Goal: Task Accomplishment & Management: Manage account settings

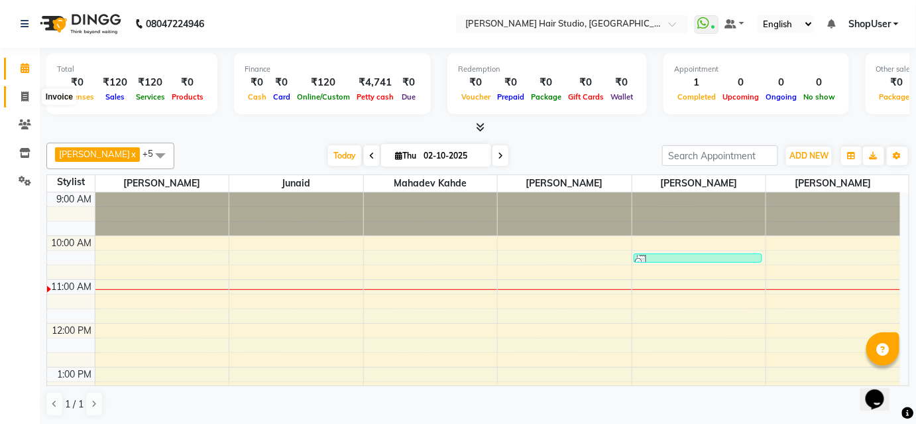
click at [27, 99] on icon at bounding box center [24, 96] width 7 height 10
select select "627"
select select "service"
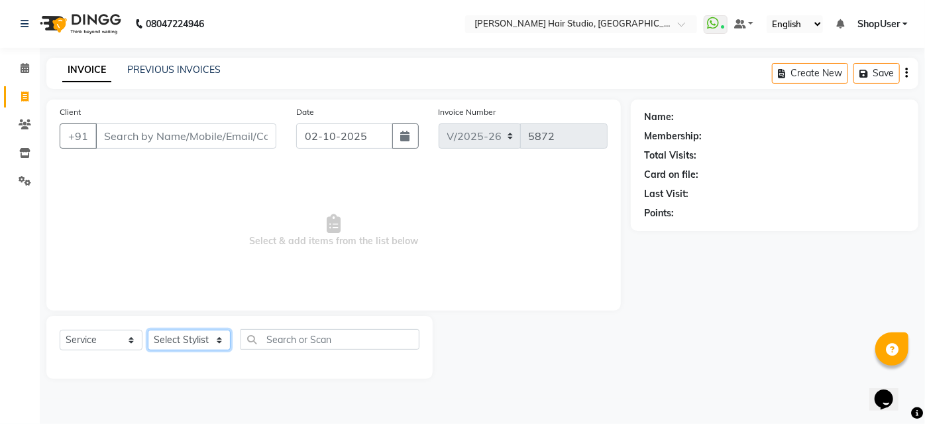
click at [190, 332] on select "Select Stylist [PERSON_NAME] [PERSON_NAME] Avinash [PERSON_NAME] kahde [PERSON_…" at bounding box center [189, 339] width 83 height 21
select select "50524"
click at [148, 329] on select "Select Stylist [PERSON_NAME] [PERSON_NAME] Avinash [PERSON_NAME] kahde [PERSON_…" at bounding box center [189, 339] width 83 height 21
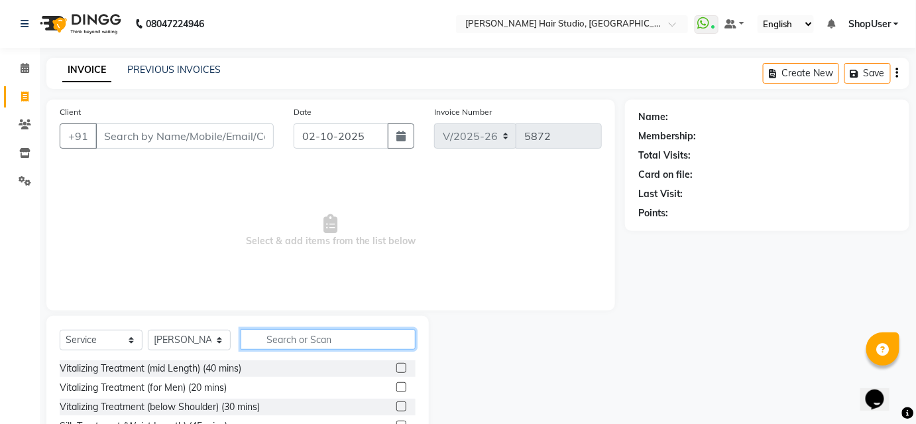
click at [361, 341] on input "text" at bounding box center [328, 339] width 175 height 21
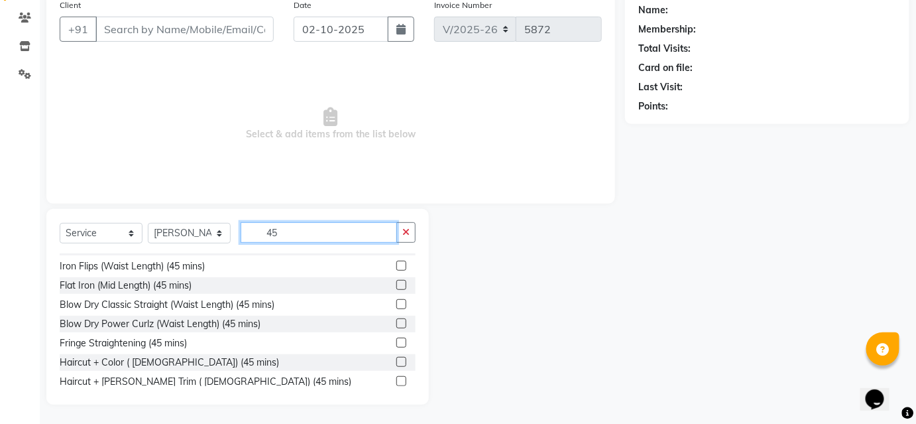
scroll to position [309, 0]
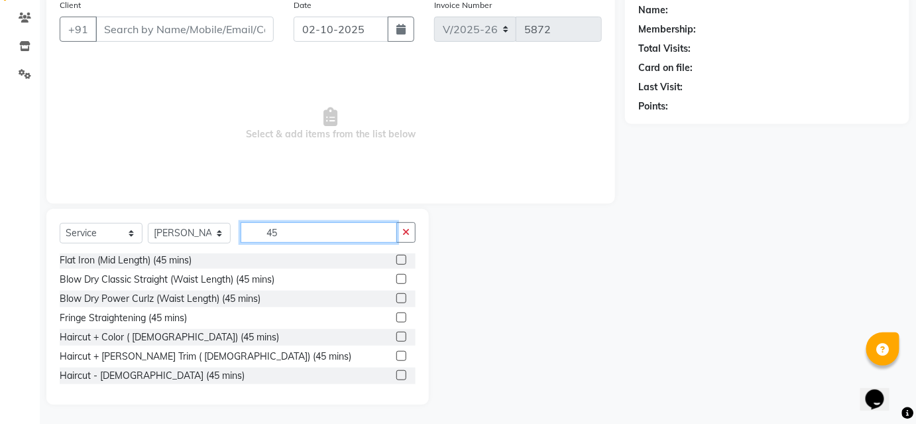
type input "45"
click at [396, 371] on label at bounding box center [401, 375] width 10 height 10
click at [396, 371] on input "checkbox" at bounding box center [400, 375] width 9 height 9
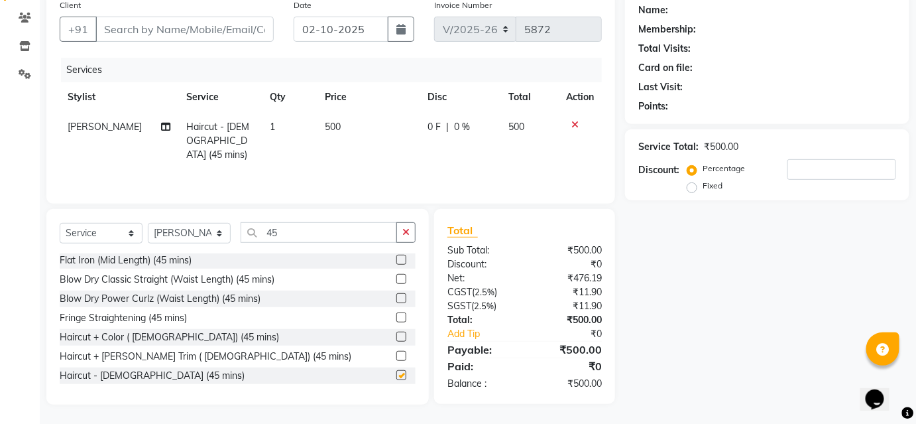
checkbox input "false"
click at [178, 33] on input "Client" at bounding box center [184, 29] width 178 height 25
click at [137, 30] on input "Client" at bounding box center [184, 29] width 178 height 25
click at [23, 15] on icon at bounding box center [25, 18] width 13 height 10
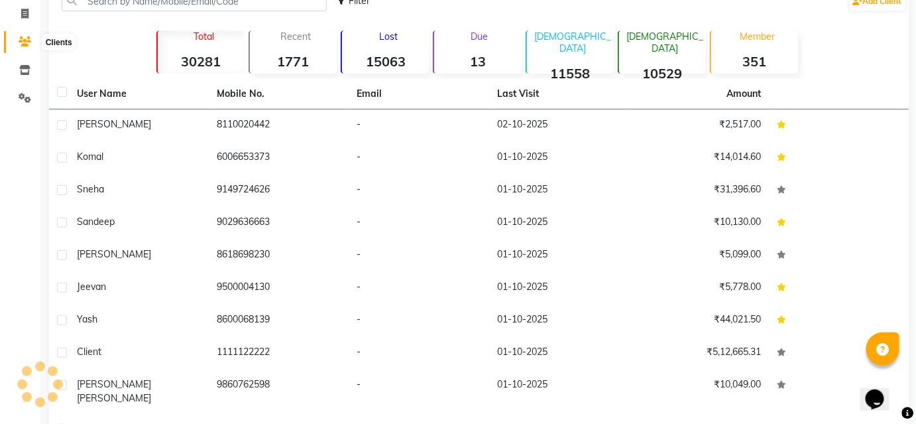
scroll to position [107, 0]
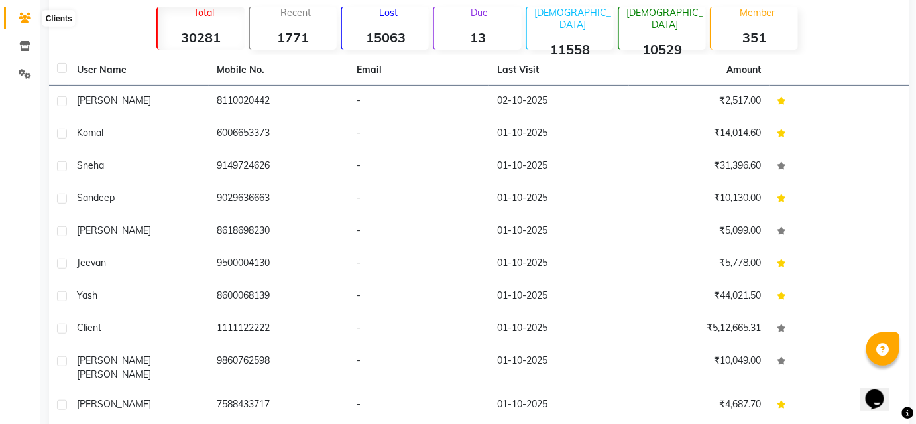
click at [25, 12] on span at bounding box center [24, 18] width 23 height 15
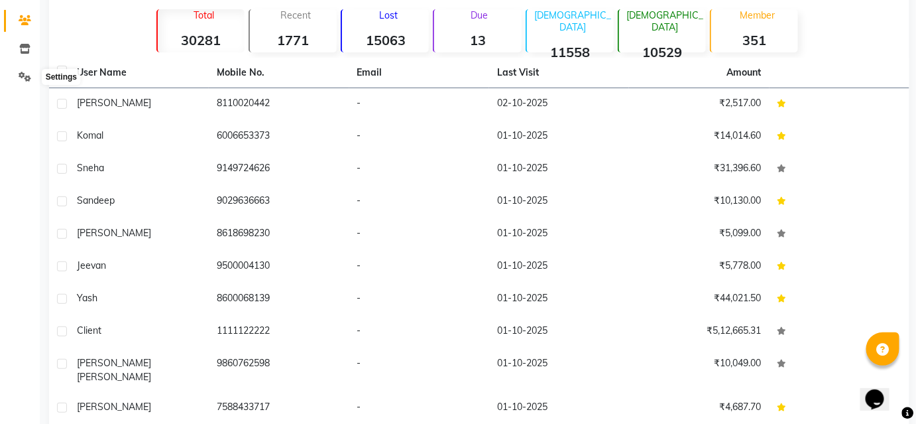
scroll to position [0, 0]
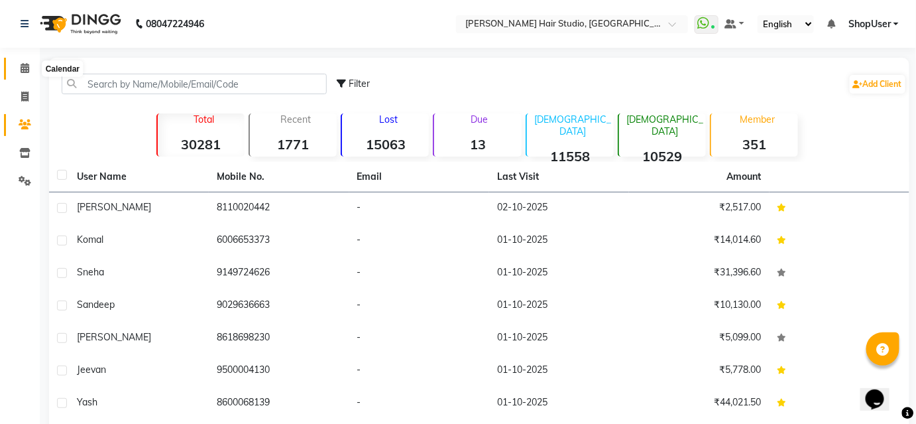
click at [23, 68] on icon at bounding box center [25, 68] width 9 height 10
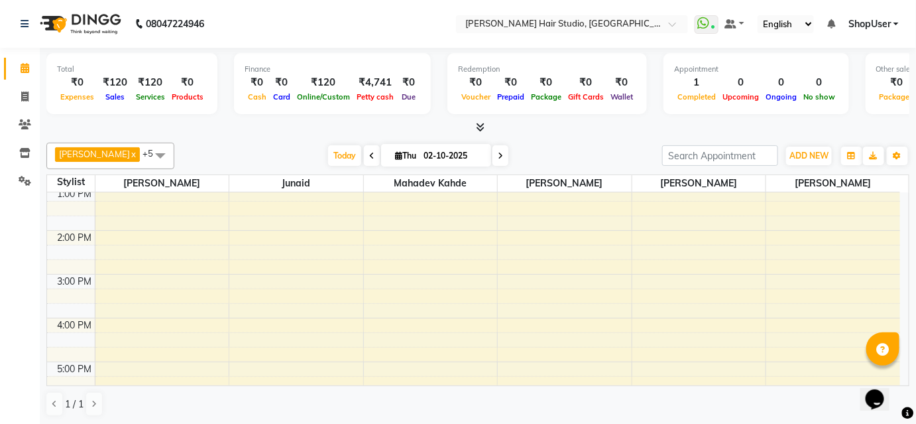
scroll to position [241, 0]
click at [193, 265] on div "9:00 AM 10:00 AM 11:00 AM 12:00 PM 1:00 PM 2:00 PM 3:00 PM 4:00 PM 5:00 PM 6:00…" at bounding box center [473, 258] width 853 height 612
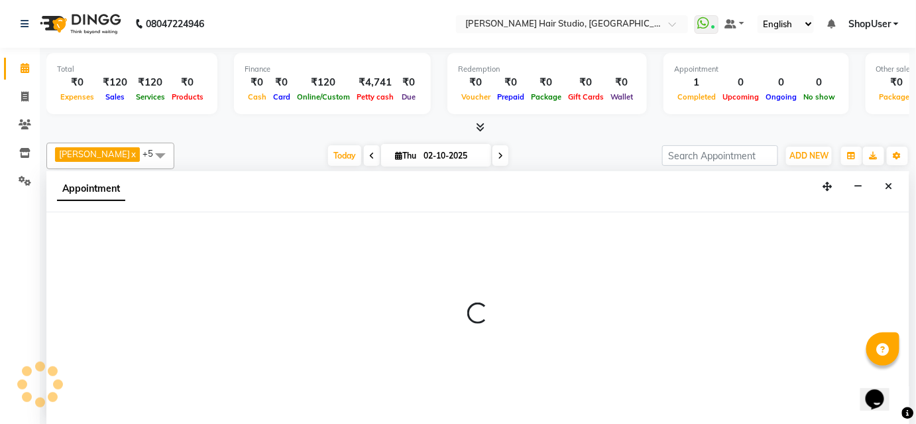
scroll to position [0, 0]
select select "50524"
select select "tentative"
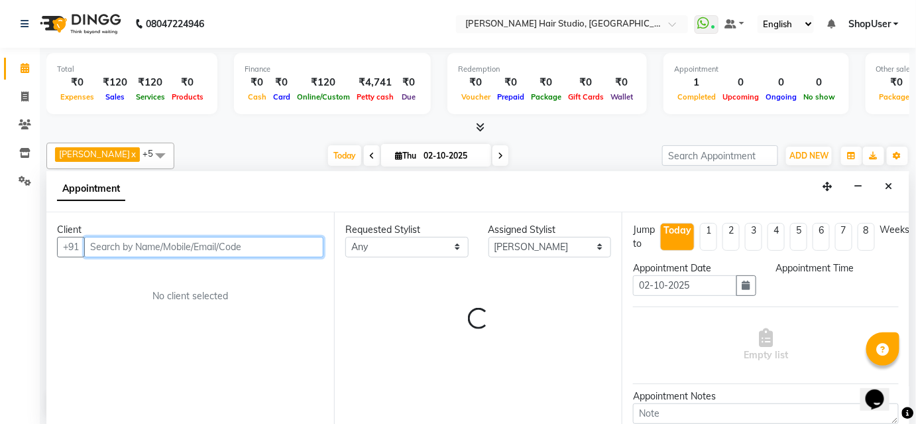
select select "960"
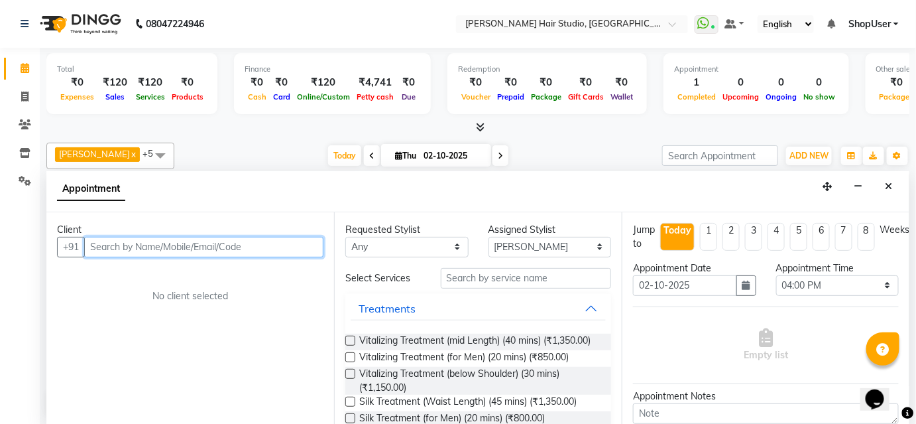
click at [194, 245] on input "text" at bounding box center [203, 247] width 239 height 21
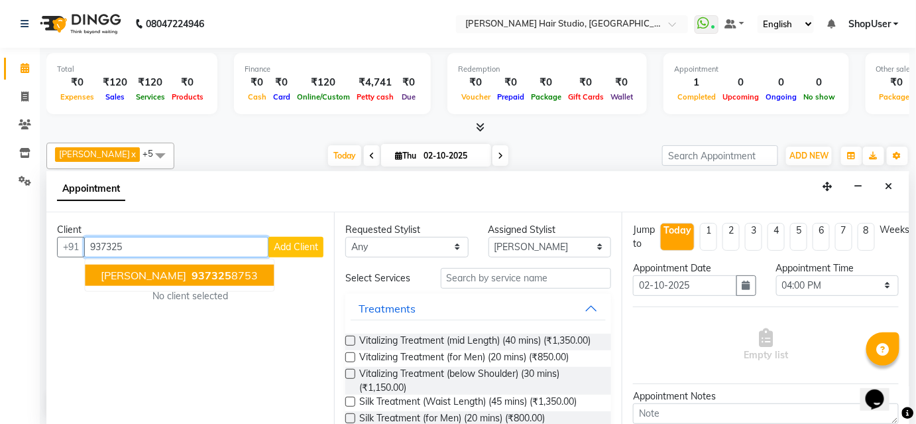
click at [189, 272] on ngb-highlight "937325 8753" at bounding box center [223, 274] width 69 height 13
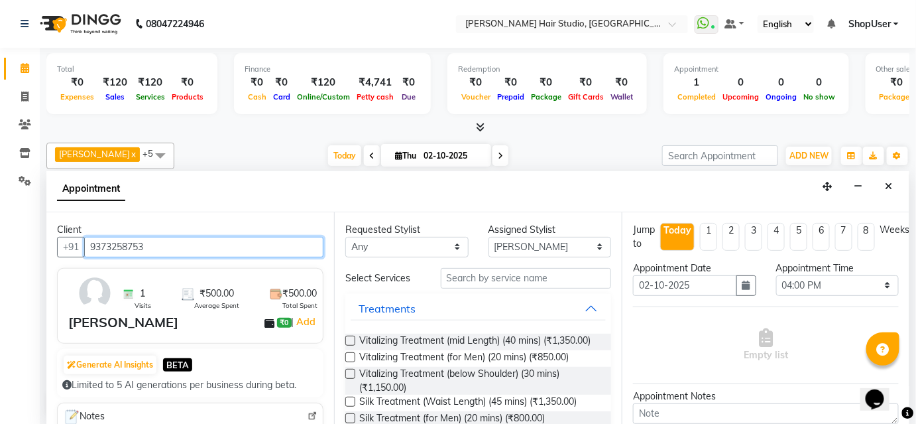
type input "9373258753"
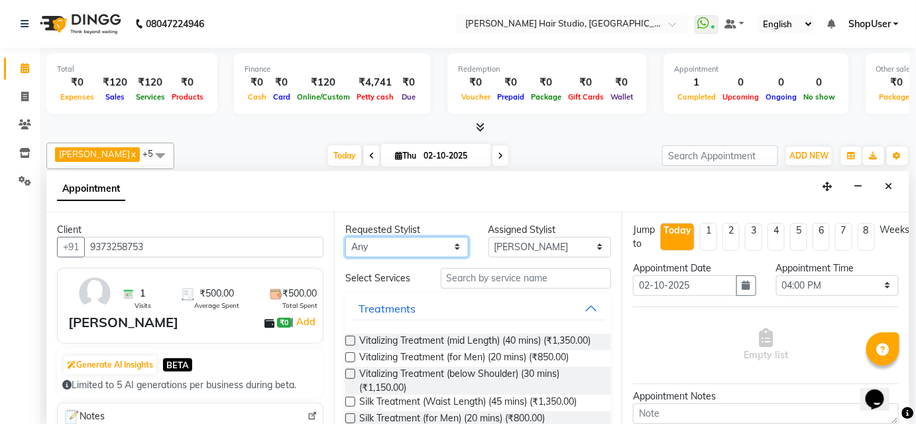
click at [417, 241] on select "Any [PERSON_NAME] [PERSON_NAME] Mahadev kahde [PERSON_NAME] Pawan Krishna [PERS…" at bounding box center [406, 247] width 123 height 21
select select "34696"
click at [345, 237] on select "Any [PERSON_NAME] [PERSON_NAME] Mahadev kahde [PERSON_NAME] Pawan Krishna [PERS…" at bounding box center [406, 247] width 123 height 21
select select "34696"
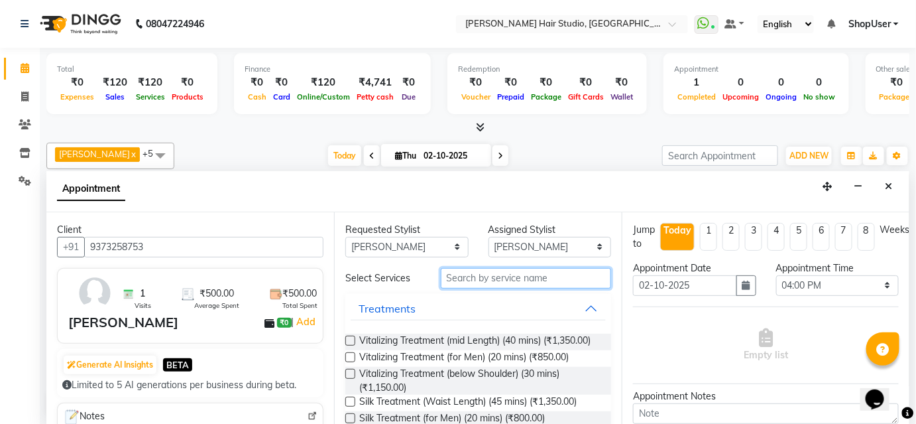
click at [509, 278] on input "text" at bounding box center [526, 278] width 170 height 21
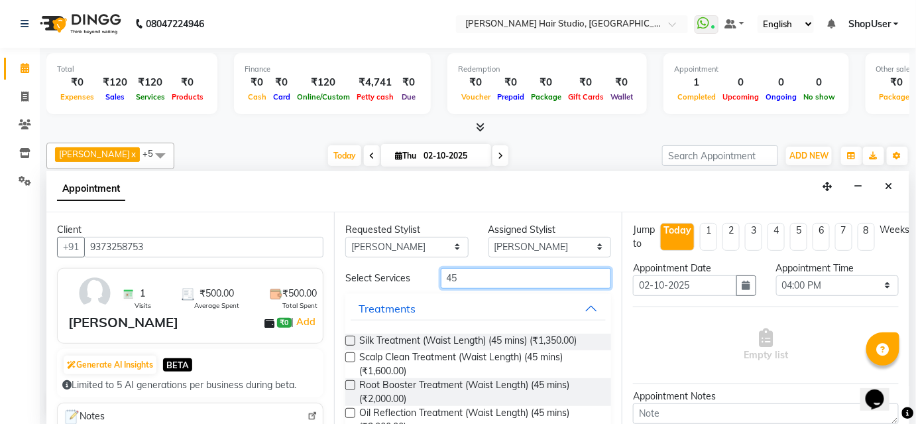
click at [543, 278] on input "45" at bounding box center [526, 278] width 170 height 21
type input "4"
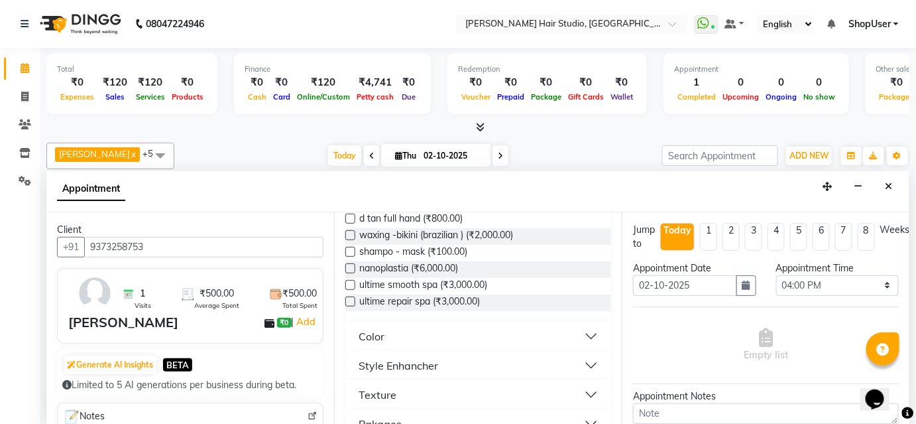
scroll to position [1808, 0]
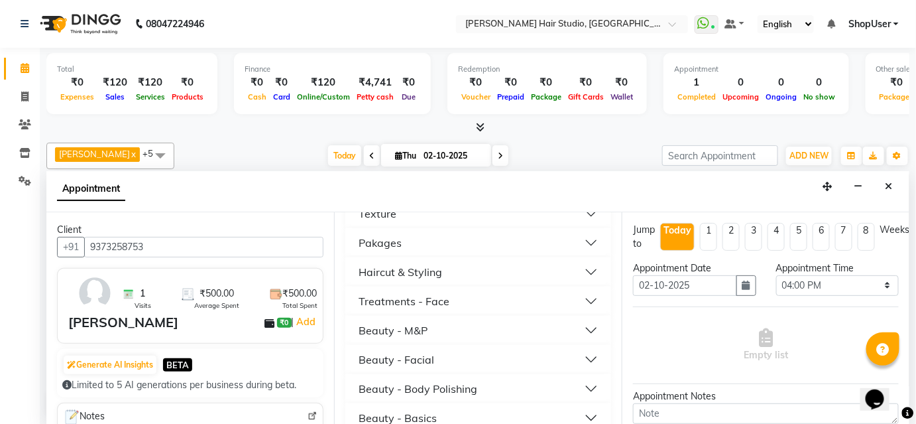
click at [585, 284] on button "Haircut & Styling" at bounding box center [478, 272] width 255 height 24
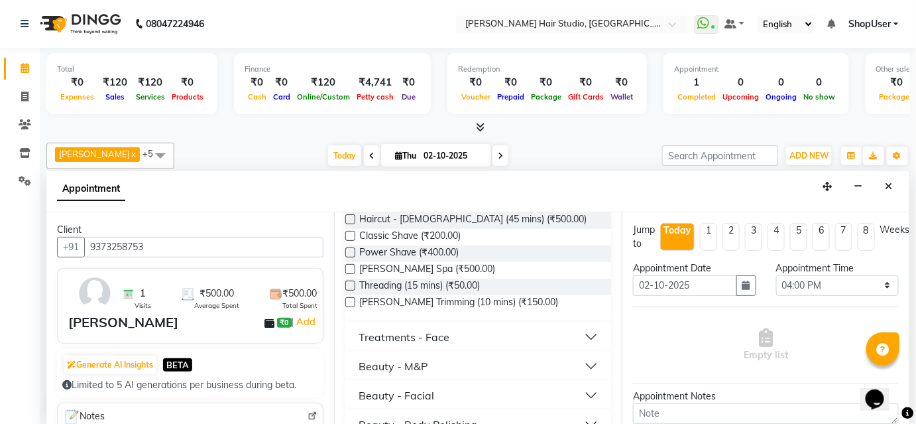
scroll to position [1989, 0]
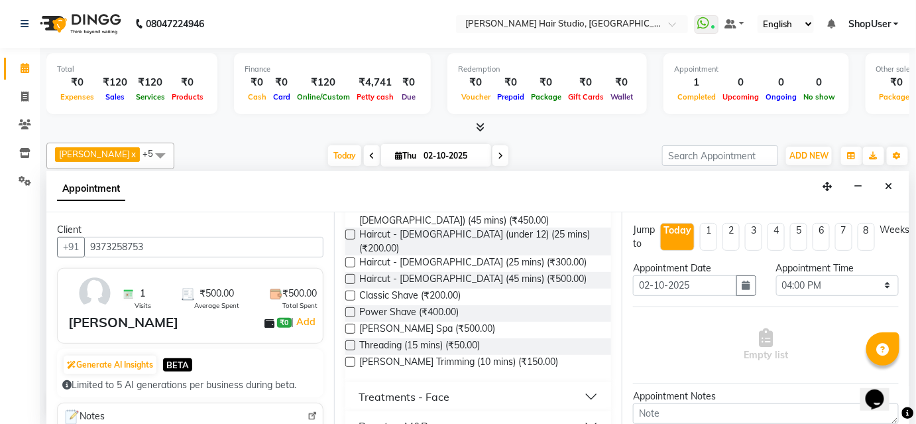
click at [348, 277] on label at bounding box center [350, 279] width 10 height 10
click at [348, 277] on input "checkbox" at bounding box center [349, 280] width 9 height 9
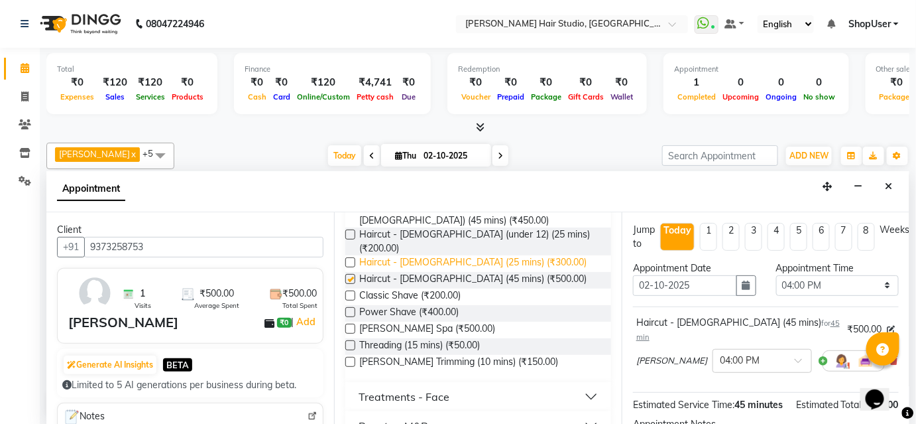
checkbox input "false"
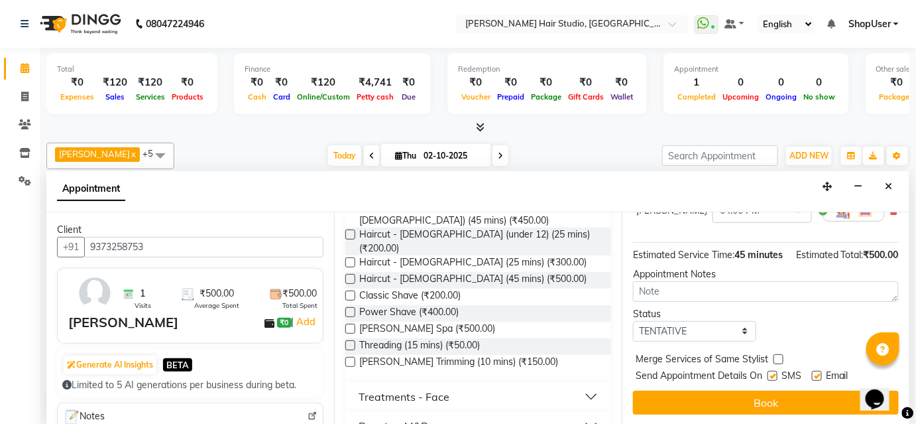
scroll to position [150, 0]
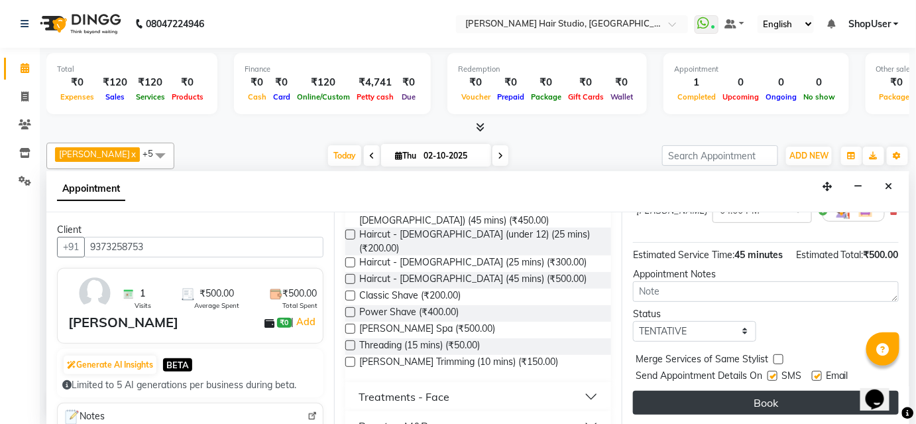
click at [705, 404] on button "Book" at bounding box center [766, 402] width 266 height 24
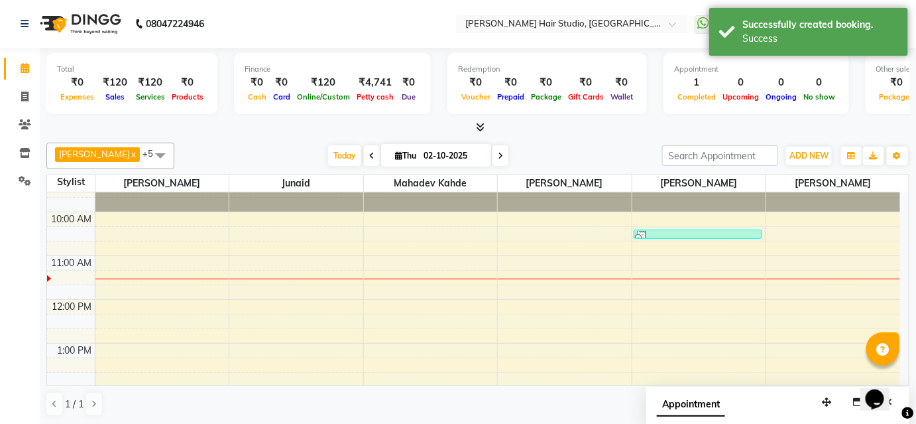
scroll to position [0, 0]
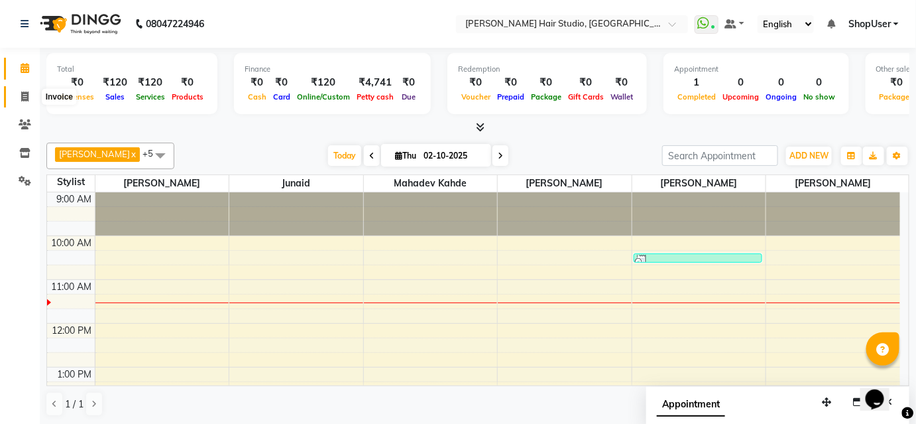
click at [22, 91] on icon at bounding box center [24, 96] width 7 height 10
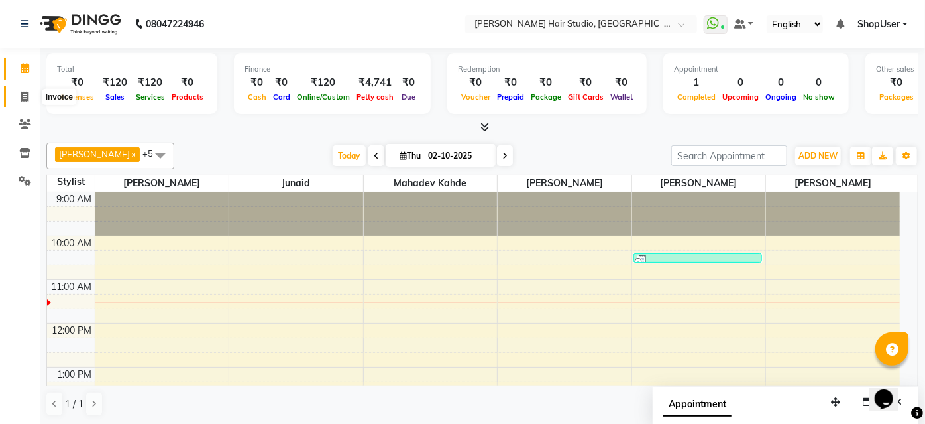
select select "627"
select select "service"
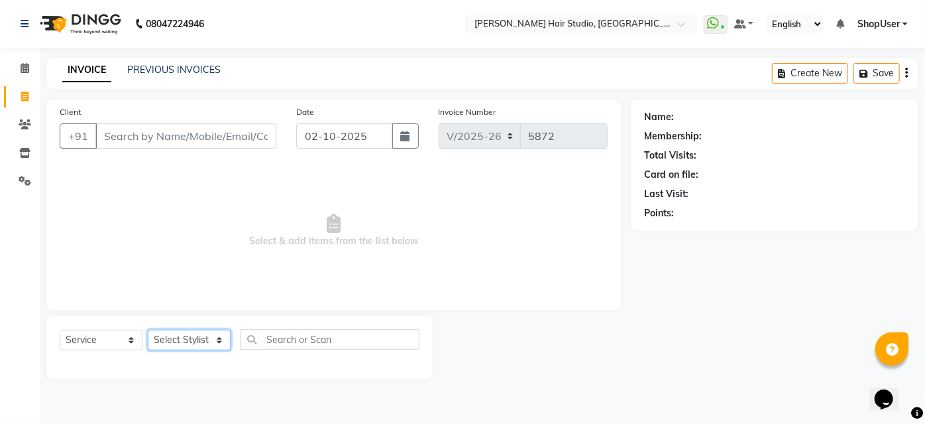
click at [191, 334] on select "Select Stylist [PERSON_NAME] [PERSON_NAME] Avinash [PERSON_NAME] kahde [PERSON_…" at bounding box center [189, 339] width 83 height 21
select select "50524"
click at [148, 329] on select "Select Stylist [PERSON_NAME] [PERSON_NAME] Avinash [PERSON_NAME] kahde [PERSON_…" at bounding box center [189, 339] width 83 height 21
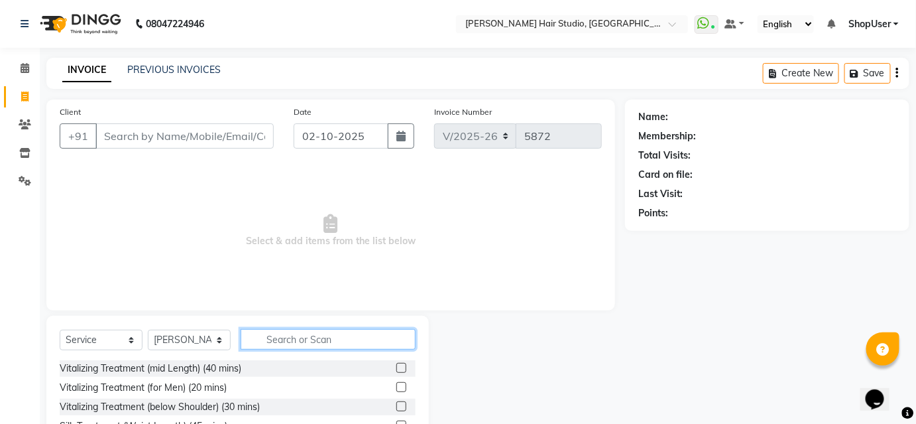
click at [310, 338] on input "text" at bounding box center [328, 339] width 175 height 21
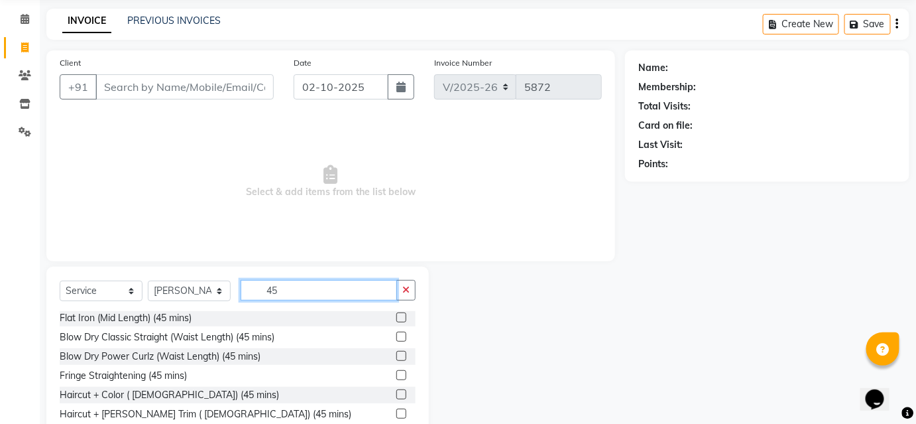
scroll to position [107, 0]
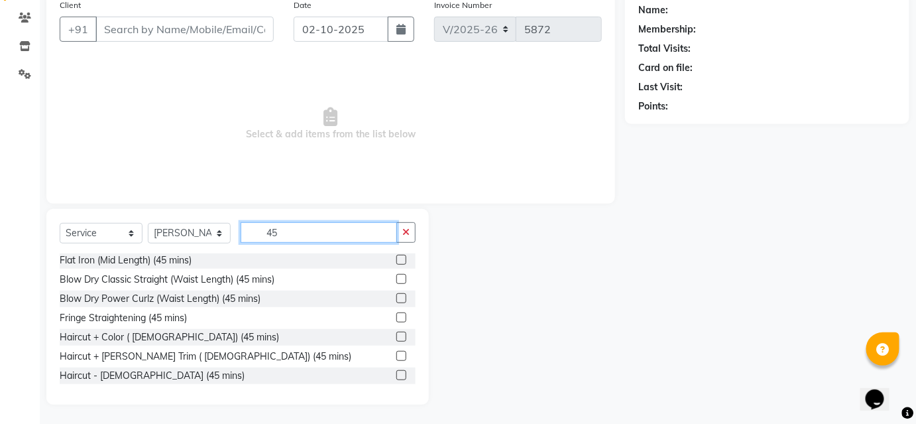
type input "45"
click at [396, 379] on div at bounding box center [400, 377] width 9 height 14
click at [396, 374] on label at bounding box center [401, 375] width 10 height 10
click at [396, 374] on input "checkbox" at bounding box center [400, 375] width 9 height 9
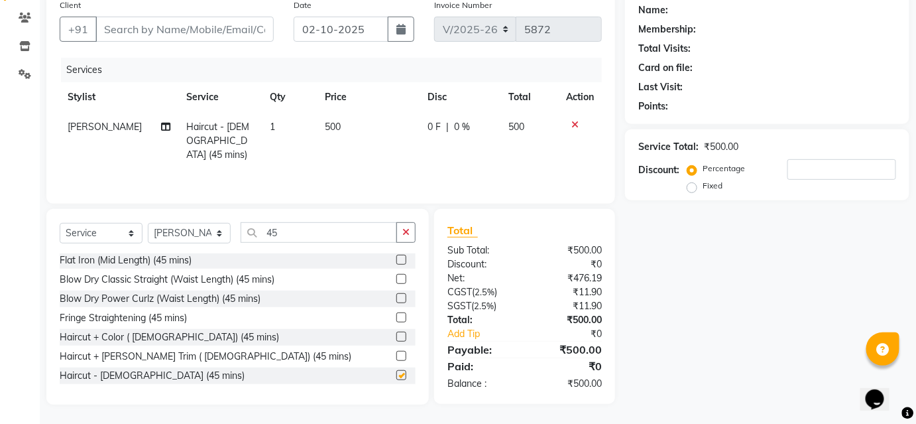
checkbox input "false"
click at [311, 237] on input "45" at bounding box center [319, 232] width 156 height 21
type input "4"
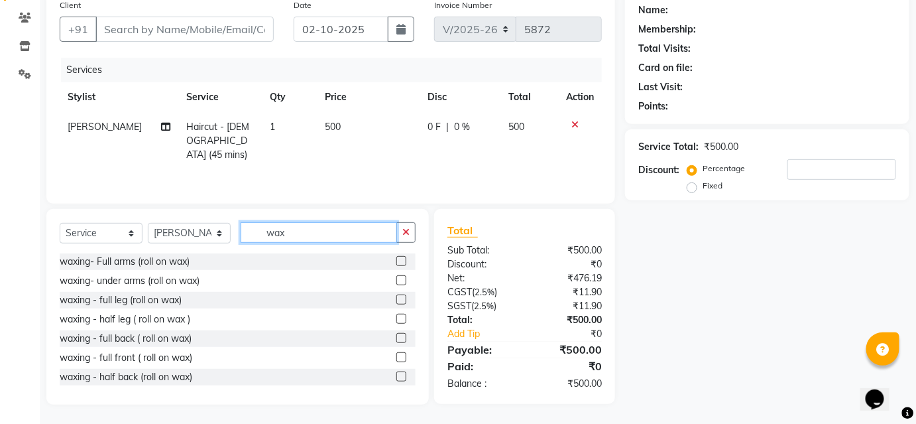
scroll to position [60, 0]
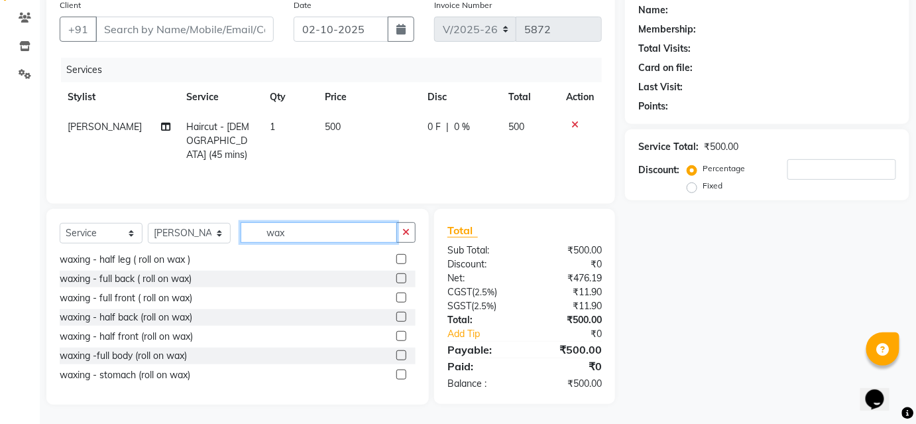
type input "wax"
click at [396, 254] on label at bounding box center [401, 259] width 10 height 10
click at [396, 255] on input "checkbox" at bounding box center [400, 259] width 9 height 9
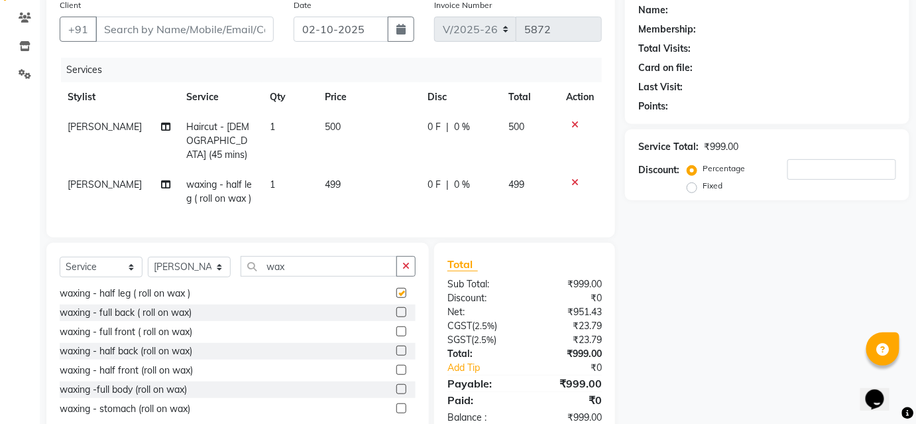
checkbox input "false"
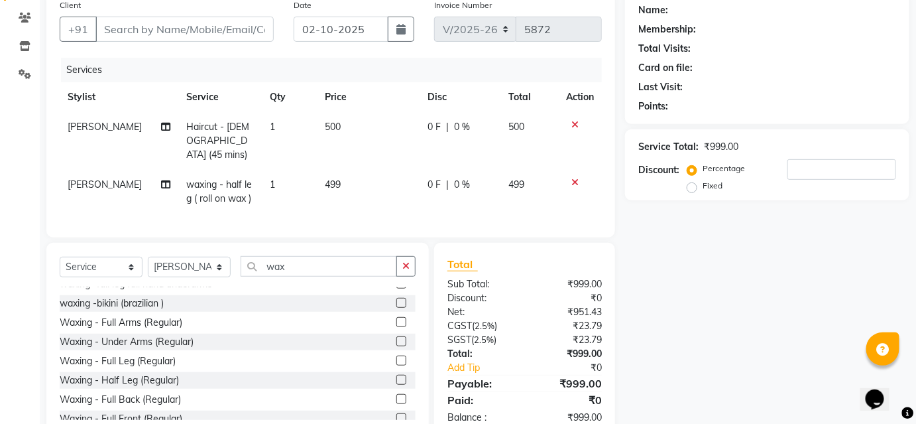
scroll to position [241, 0]
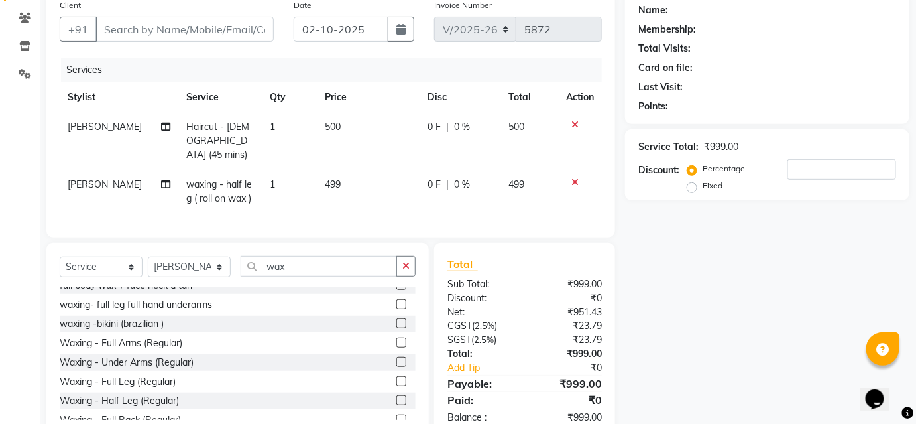
click at [382, 392] on div "Waxing - Half Leg (Regular)" at bounding box center [238, 400] width 356 height 17
click at [396, 376] on label at bounding box center [401, 381] width 10 height 10
click at [396, 377] on input "checkbox" at bounding box center [400, 381] width 9 height 9
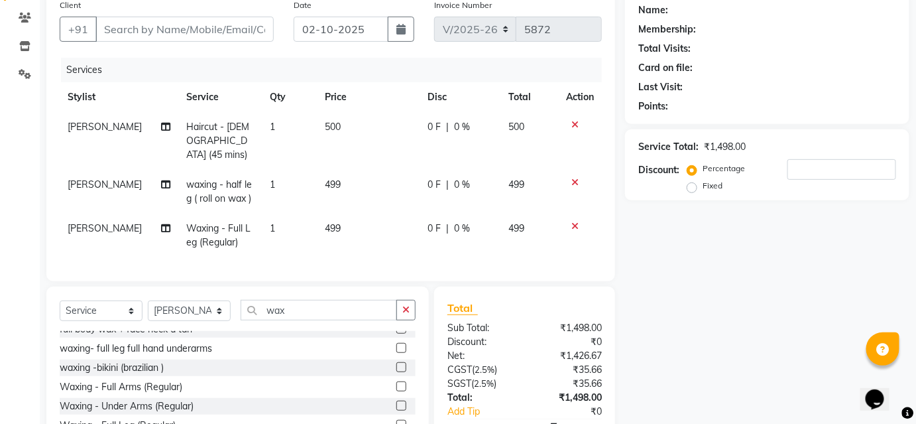
click at [575, 178] on icon at bounding box center [574, 182] width 7 height 9
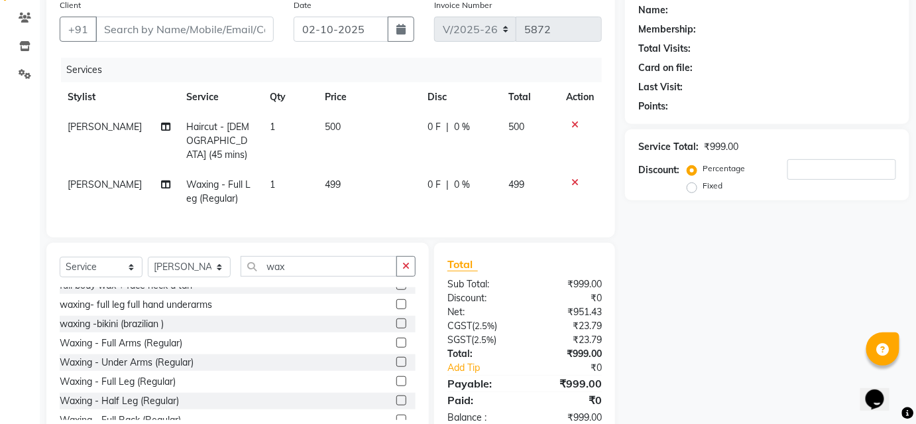
click at [396, 376] on label at bounding box center [401, 381] width 10 height 10
click at [396, 377] on input "checkbox" at bounding box center [400, 381] width 9 height 9
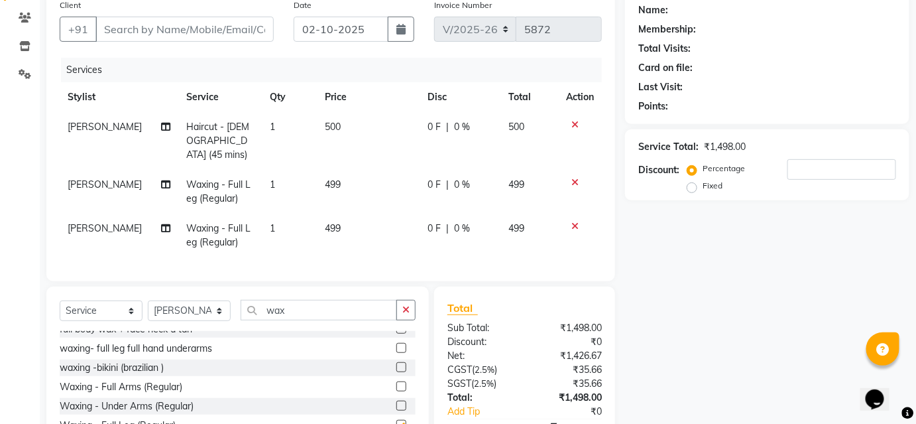
checkbox input "false"
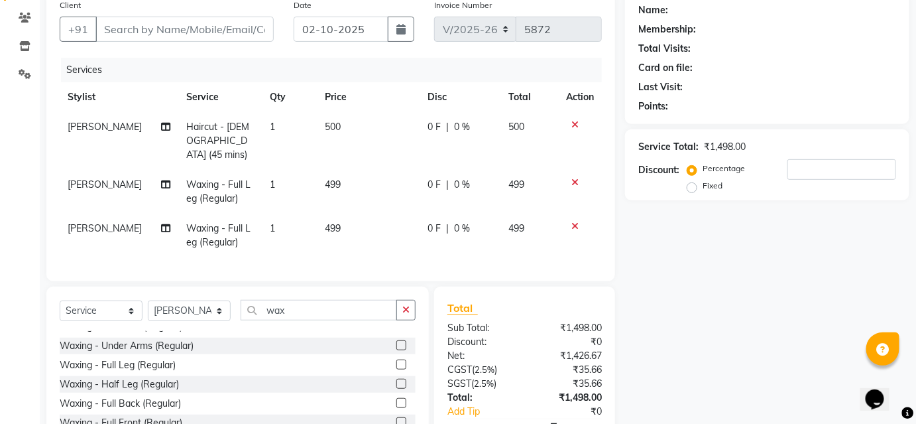
click at [396, 379] on label at bounding box center [401, 384] width 10 height 10
click at [396, 380] on input "checkbox" at bounding box center [400, 384] width 9 height 9
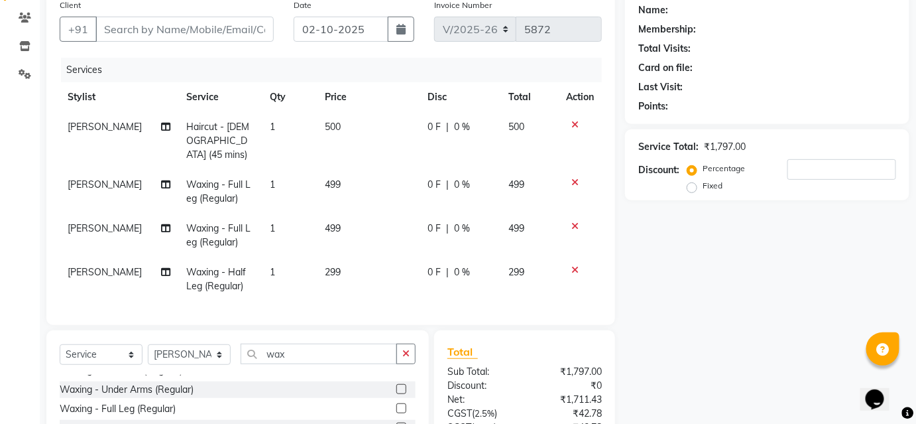
checkbox input "false"
click at [571, 178] on icon at bounding box center [574, 182] width 7 height 9
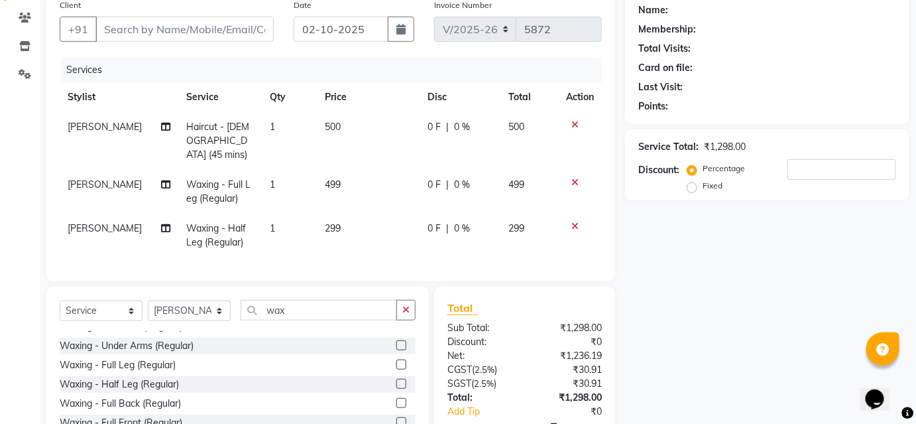
click at [573, 178] on icon at bounding box center [574, 182] width 7 height 9
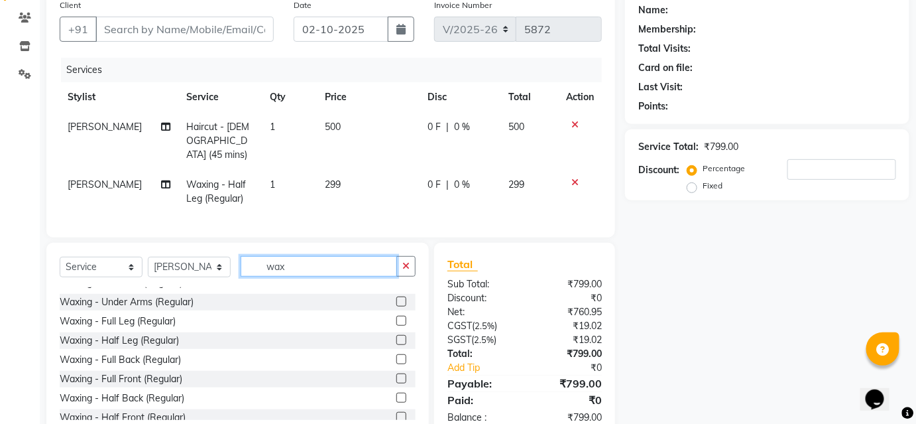
click at [333, 256] on input "wax" at bounding box center [319, 266] width 156 height 21
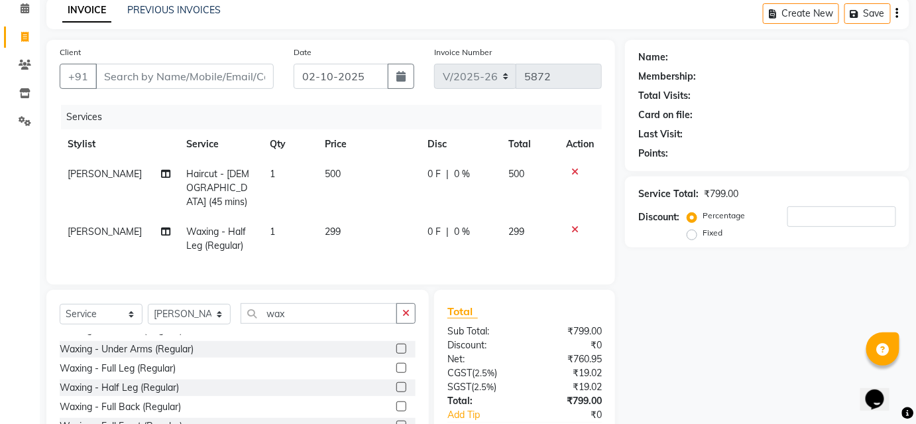
click at [396, 345] on label at bounding box center [401, 348] width 10 height 10
click at [396, 345] on input "checkbox" at bounding box center [400, 349] width 9 height 9
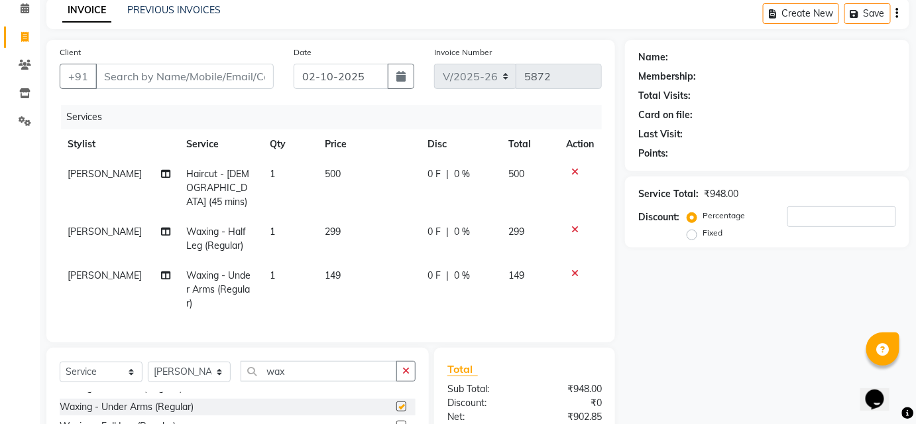
checkbox input "false"
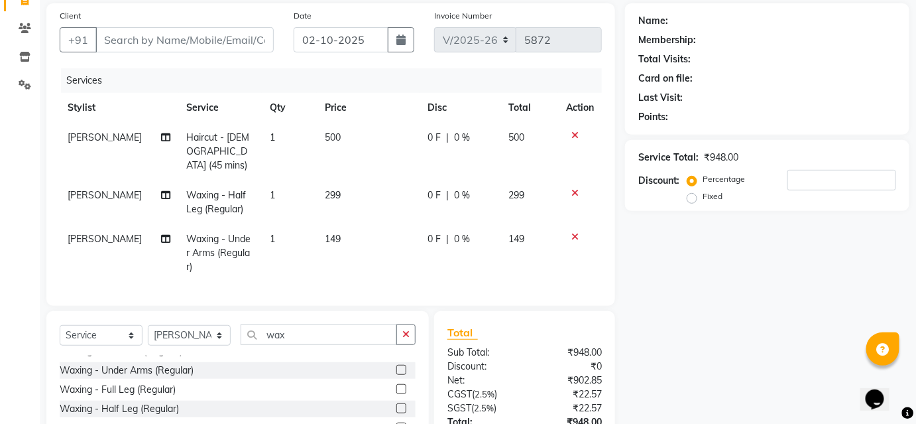
scroll to position [180, 0]
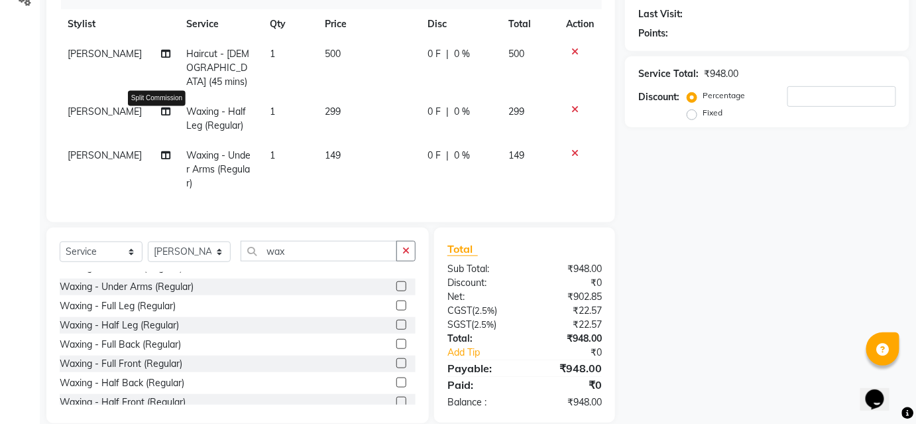
click at [162, 107] on icon at bounding box center [166, 111] width 9 height 9
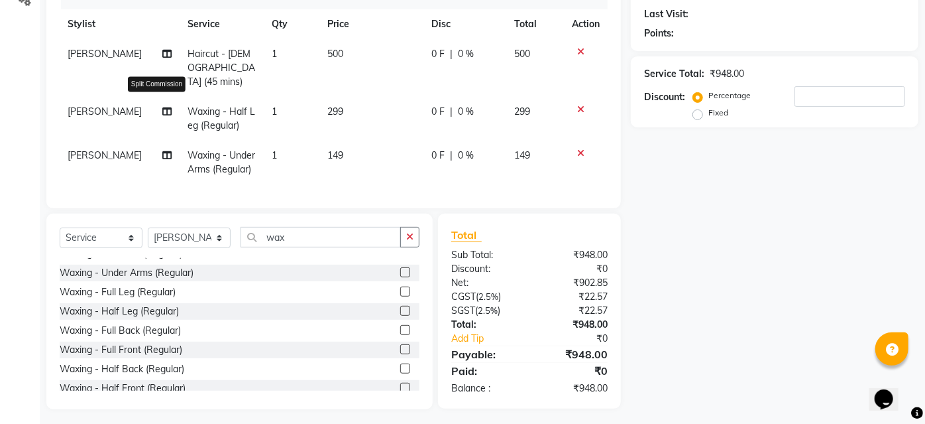
select select "50524"
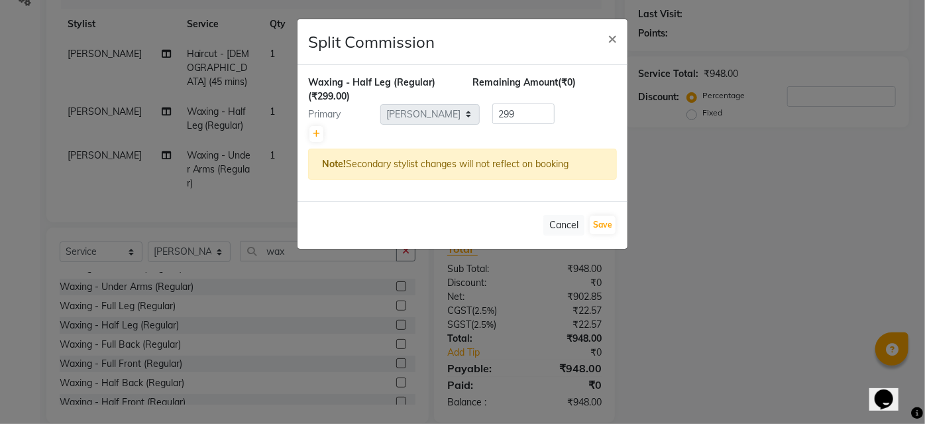
click at [80, 91] on ngb-modal-window "Split Commission × Waxing - Half Leg (Regular) (₹299.00) Remaining Amount (₹0) …" at bounding box center [462, 212] width 925 height 424
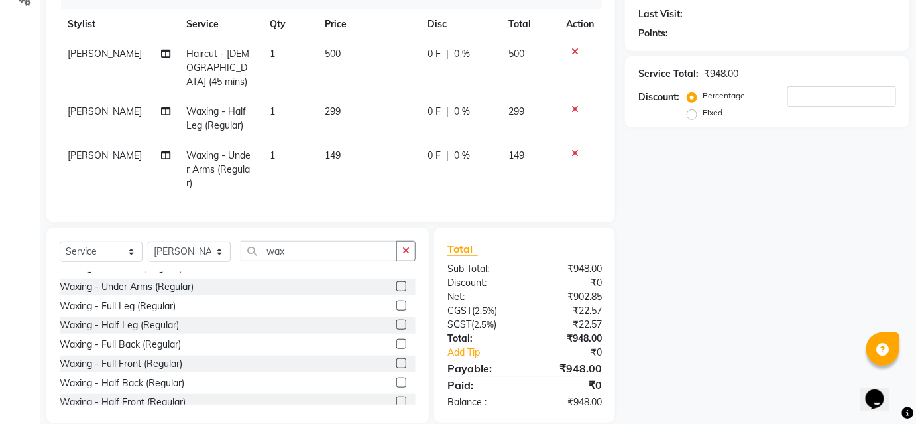
click at [80, 105] on span "[PERSON_NAME]" at bounding box center [105, 111] width 74 height 12
select select "50524"
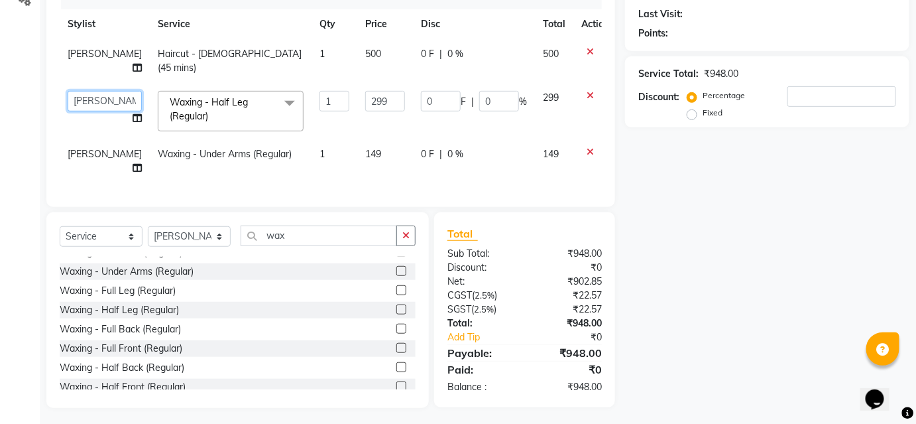
click at [95, 103] on select "[PERSON_NAME] [PERSON_NAME] Avinash [PERSON_NAME] kahde [PERSON_NAME] Pawan [PE…" at bounding box center [105, 101] width 74 height 21
select select "86031"
click at [76, 157] on span "[PERSON_NAME]" at bounding box center [105, 154] width 74 height 12
select select "50524"
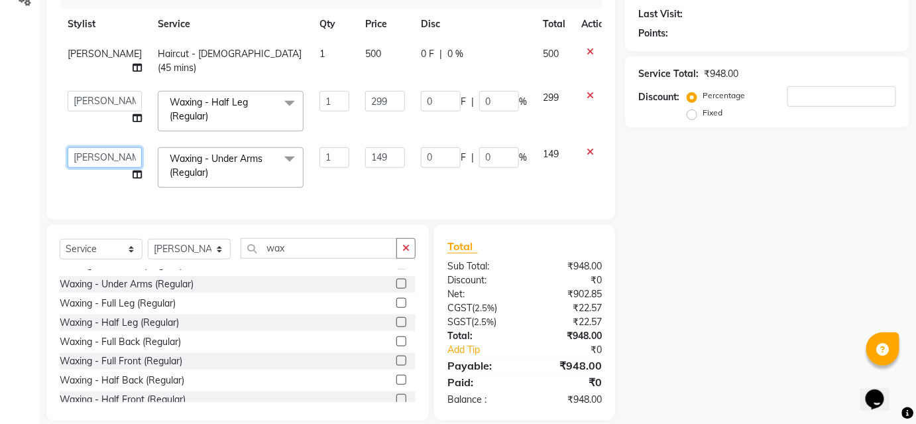
click at [85, 158] on select "[PERSON_NAME] [PERSON_NAME] Avinash [PERSON_NAME] kahde [PERSON_NAME] Pawan [PE…" at bounding box center [105, 157] width 74 height 21
select select "86031"
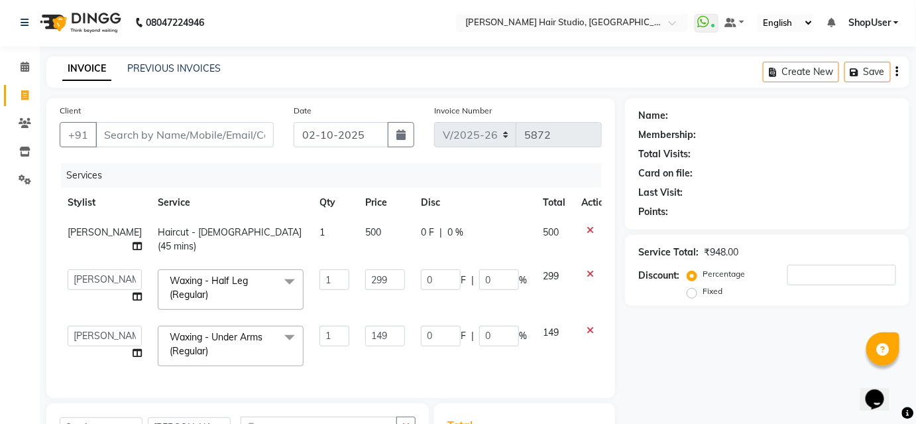
scroll to position [0, 0]
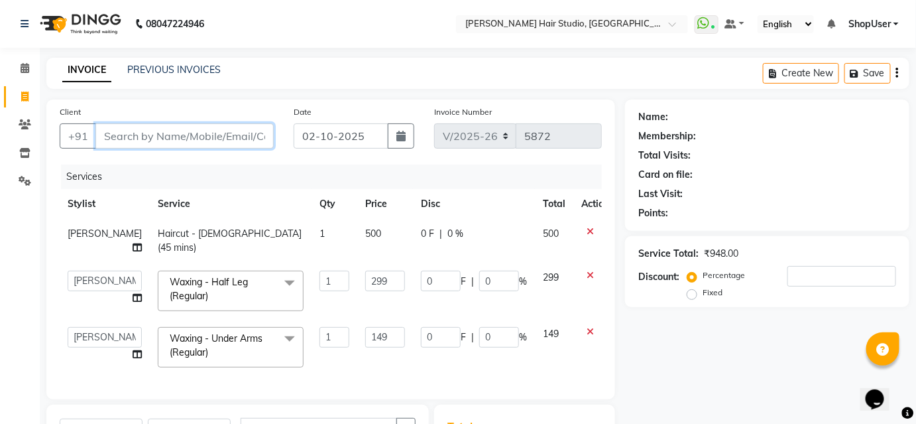
click at [116, 135] on input "Client" at bounding box center [184, 135] width 178 height 25
type input "9"
type input "0"
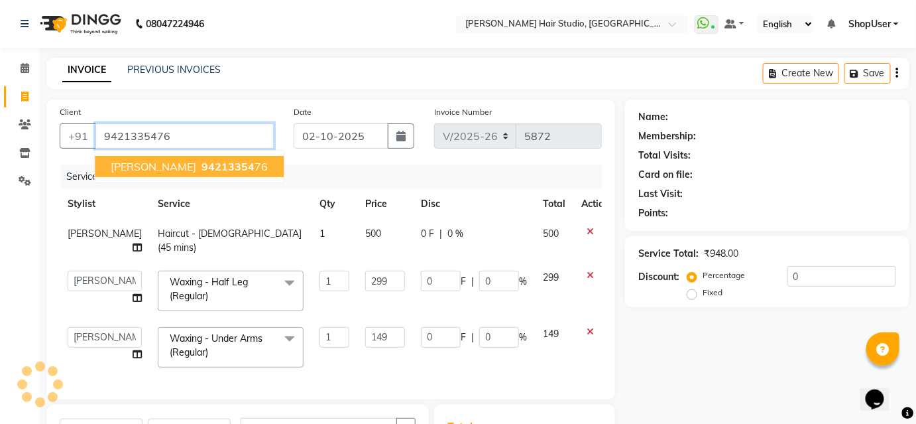
type input "9421335476"
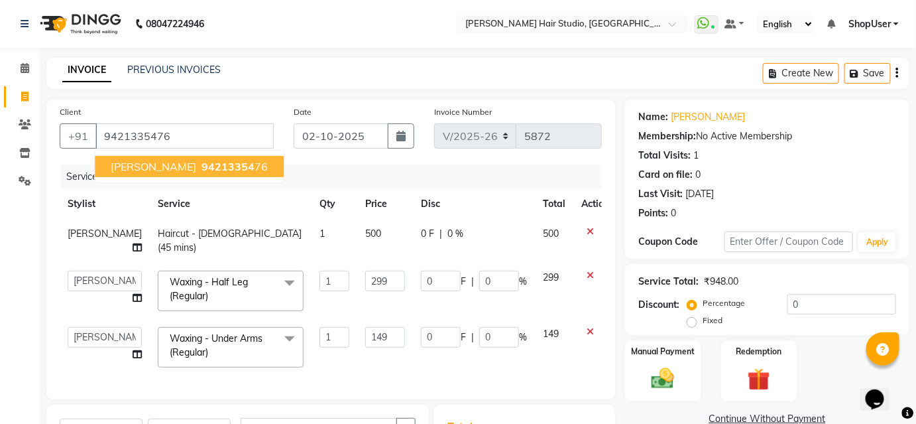
click at [138, 169] on span "[PERSON_NAME]" at bounding box center [154, 166] width 86 height 13
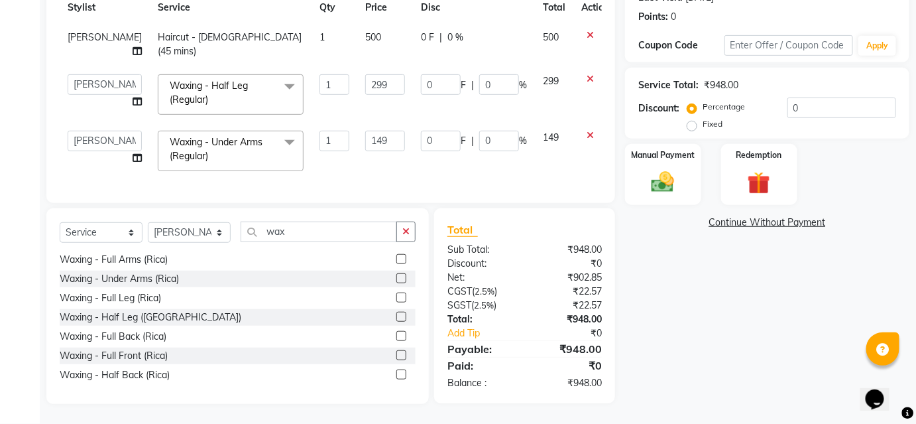
scroll to position [204, 0]
click at [365, 134] on input "149" at bounding box center [385, 141] width 40 height 21
type input "150"
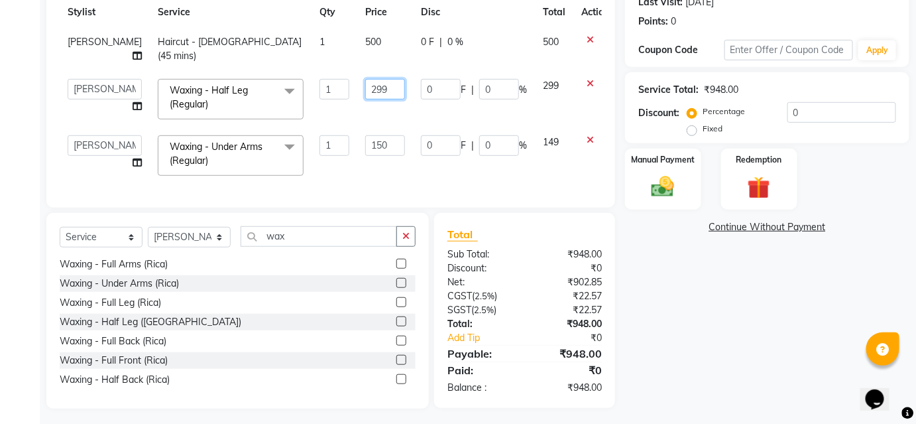
click at [362, 78] on td "299" at bounding box center [385, 99] width 56 height 56
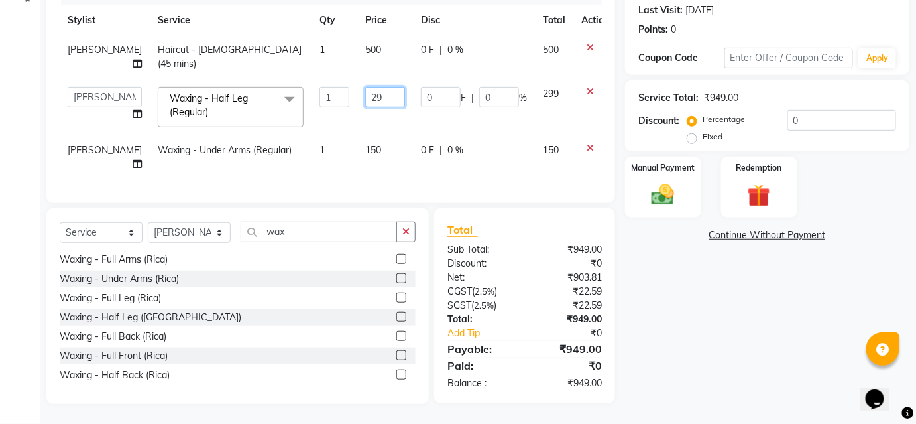
type input "2"
type input "300"
click at [377, 110] on td "300" at bounding box center [385, 107] width 56 height 56
select select "86031"
click at [640, 180] on div "Manual Payment" at bounding box center [663, 187] width 79 height 64
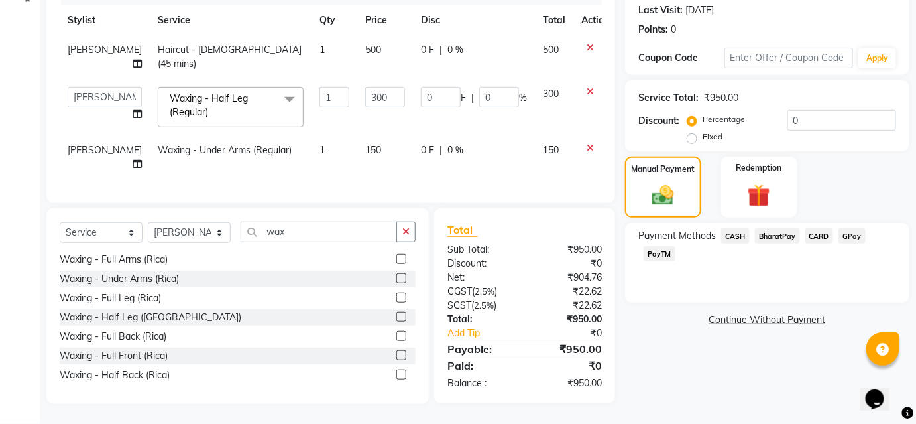
click at [739, 228] on span "CASH" at bounding box center [735, 235] width 29 height 15
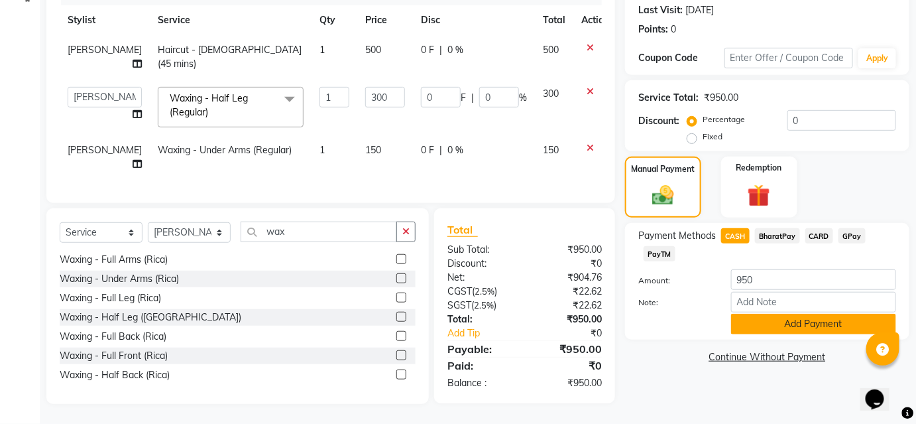
click at [760, 314] on button "Add Payment" at bounding box center [813, 324] width 165 height 21
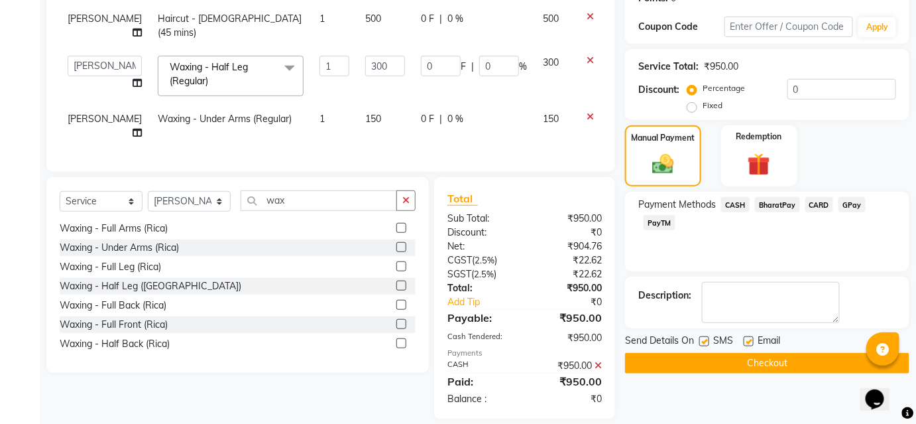
scroll to position [237, 0]
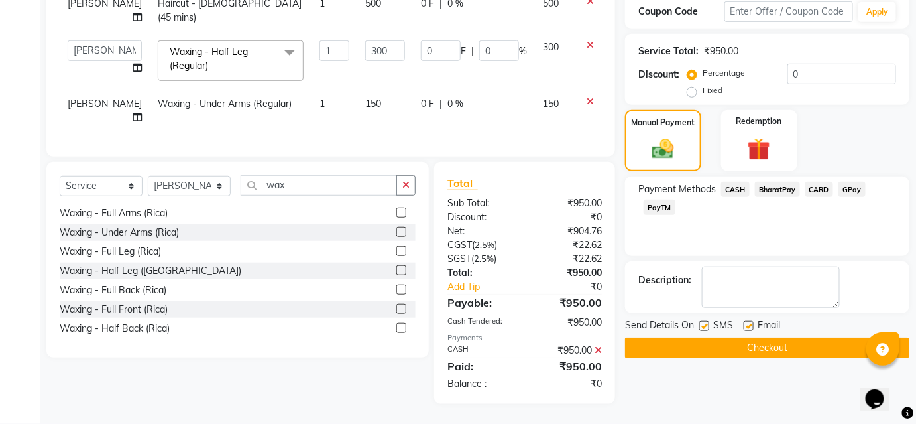
click at [741, 342] on button "Checkout" at bounding box center [767, 347] width 284 height 21
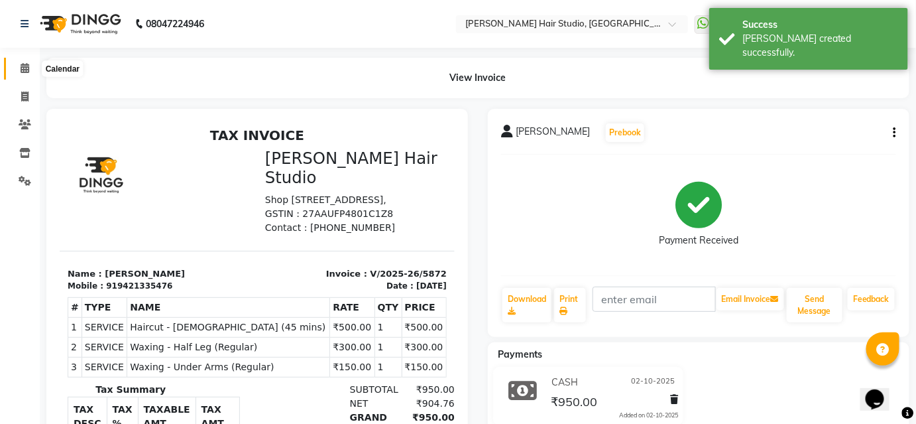
click at [28, 64] on icon at bounding box center [25, 68] width 9 height 10
